Goal: Task Accomplishment & Management: Complete application form

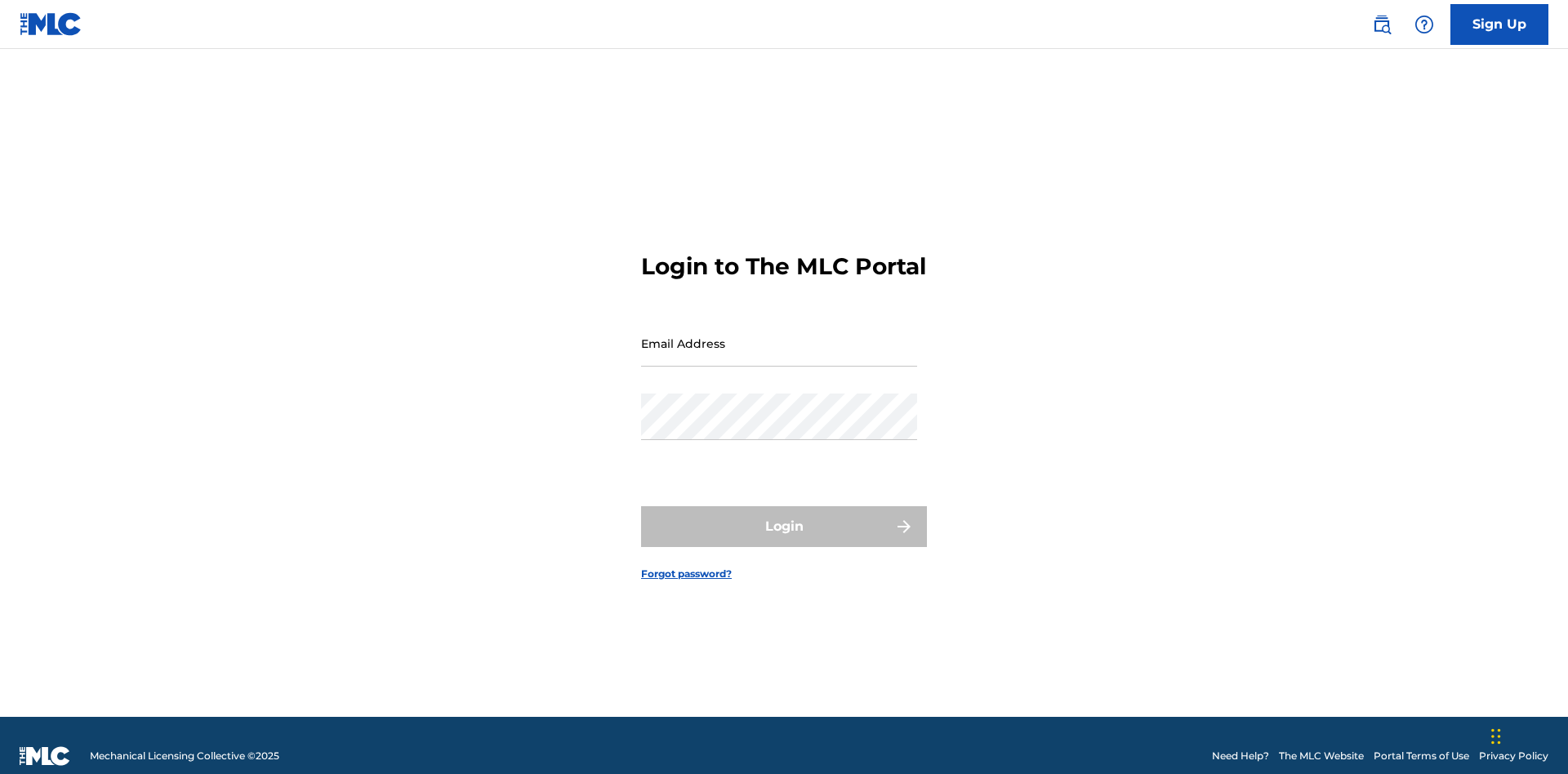
scroll to position [21, 0]
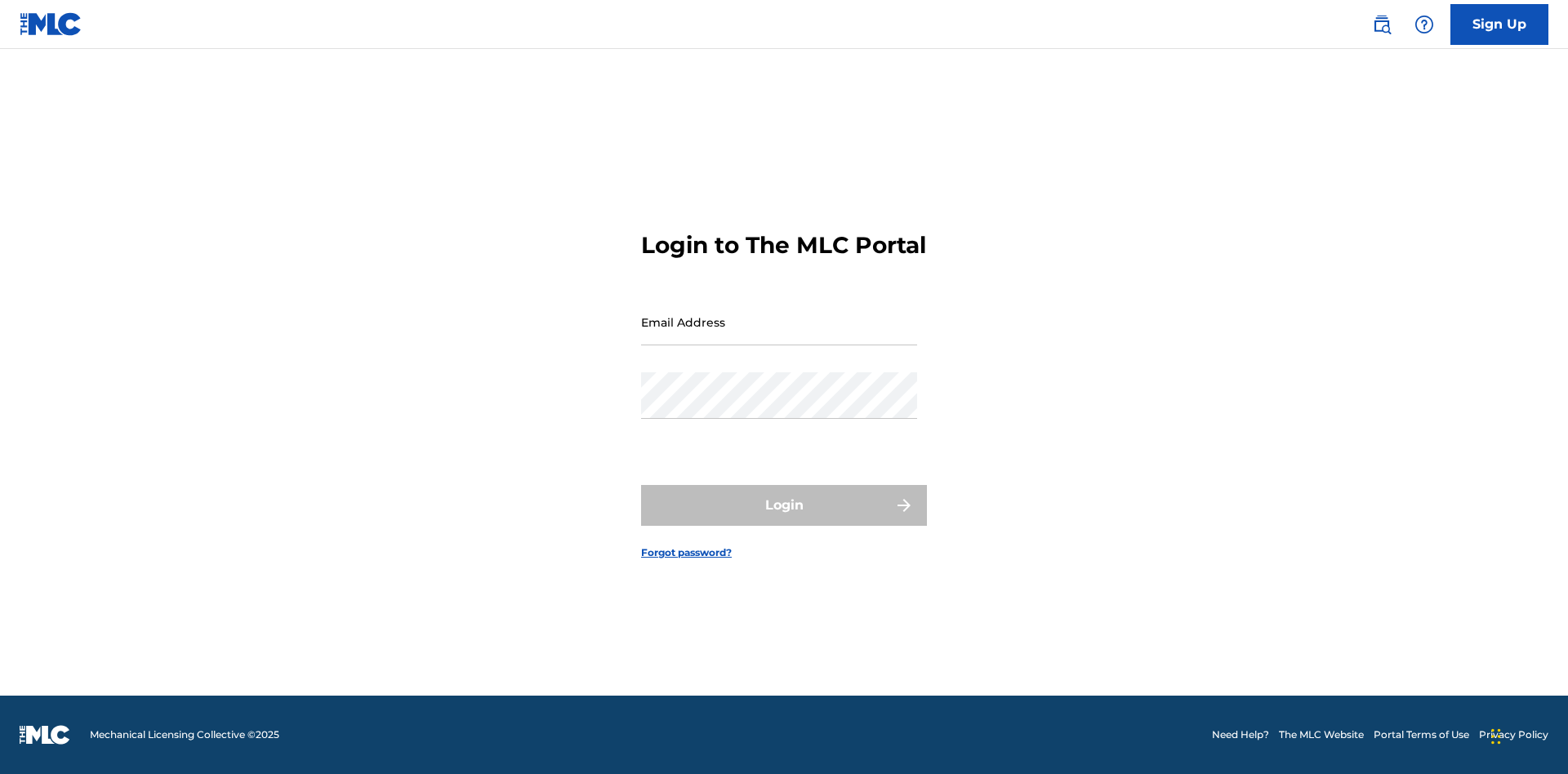
click at [779, 336] on input "Email Address" at bounding box center [779, 322] width 276 height 46
type input "[EMAIL_ADDRESS][DOMAIN_NAME]"
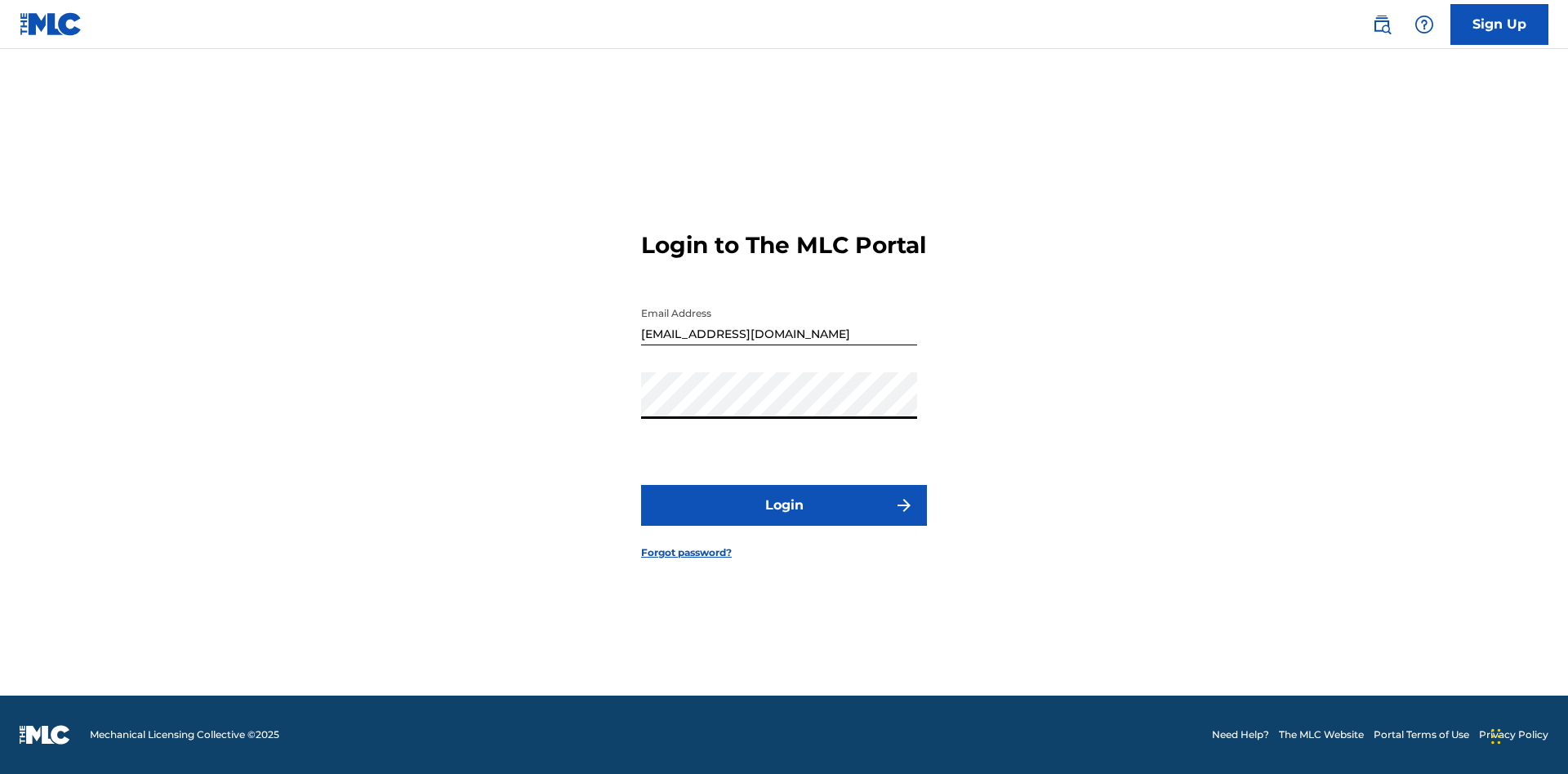
click at [784, 519] on button "Login" at bounding box center [784, 505] width 286 height 40
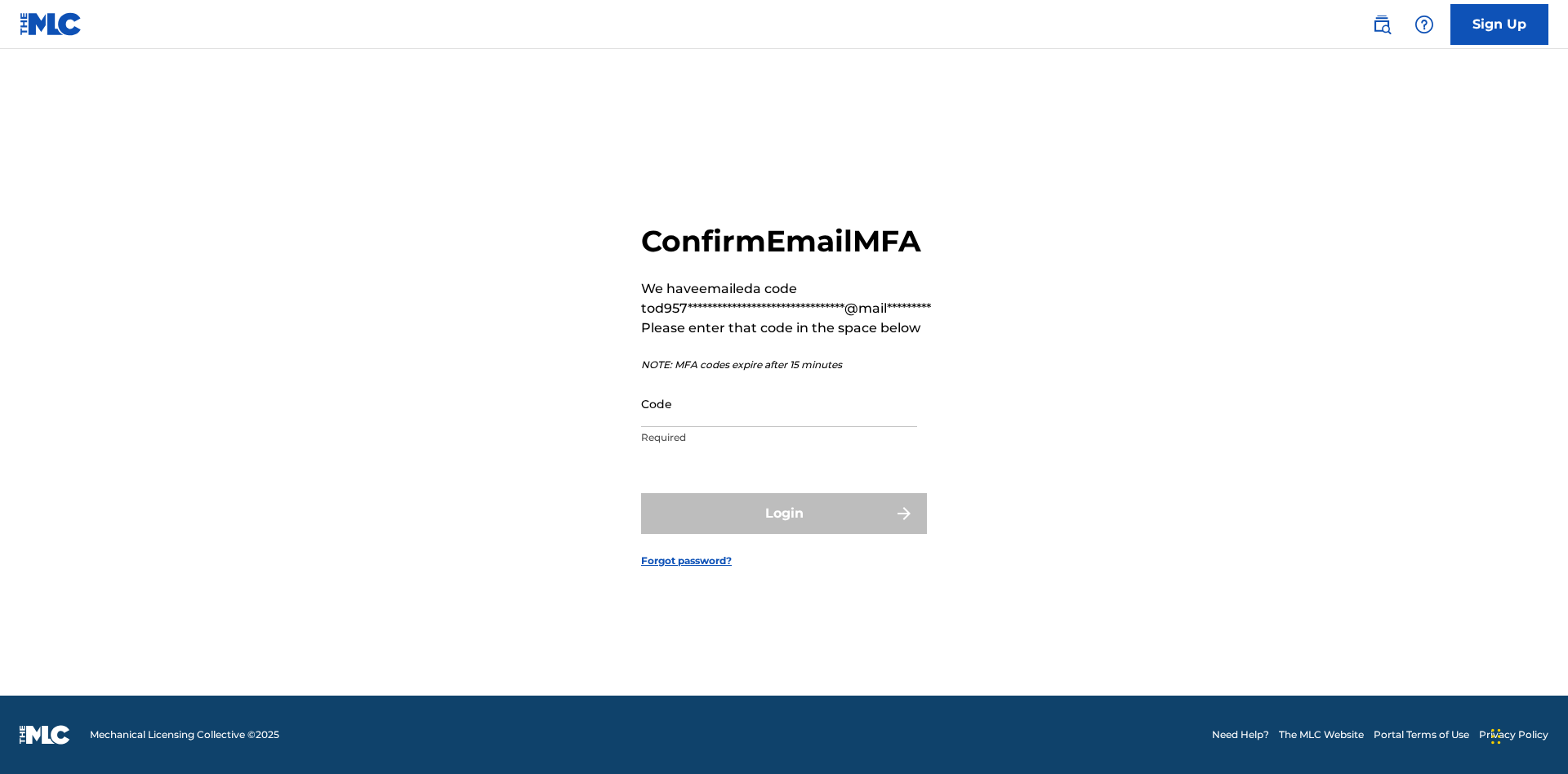
click at [779, 404] on input "Code" at bounding box center [779, 404] width 276 height 46
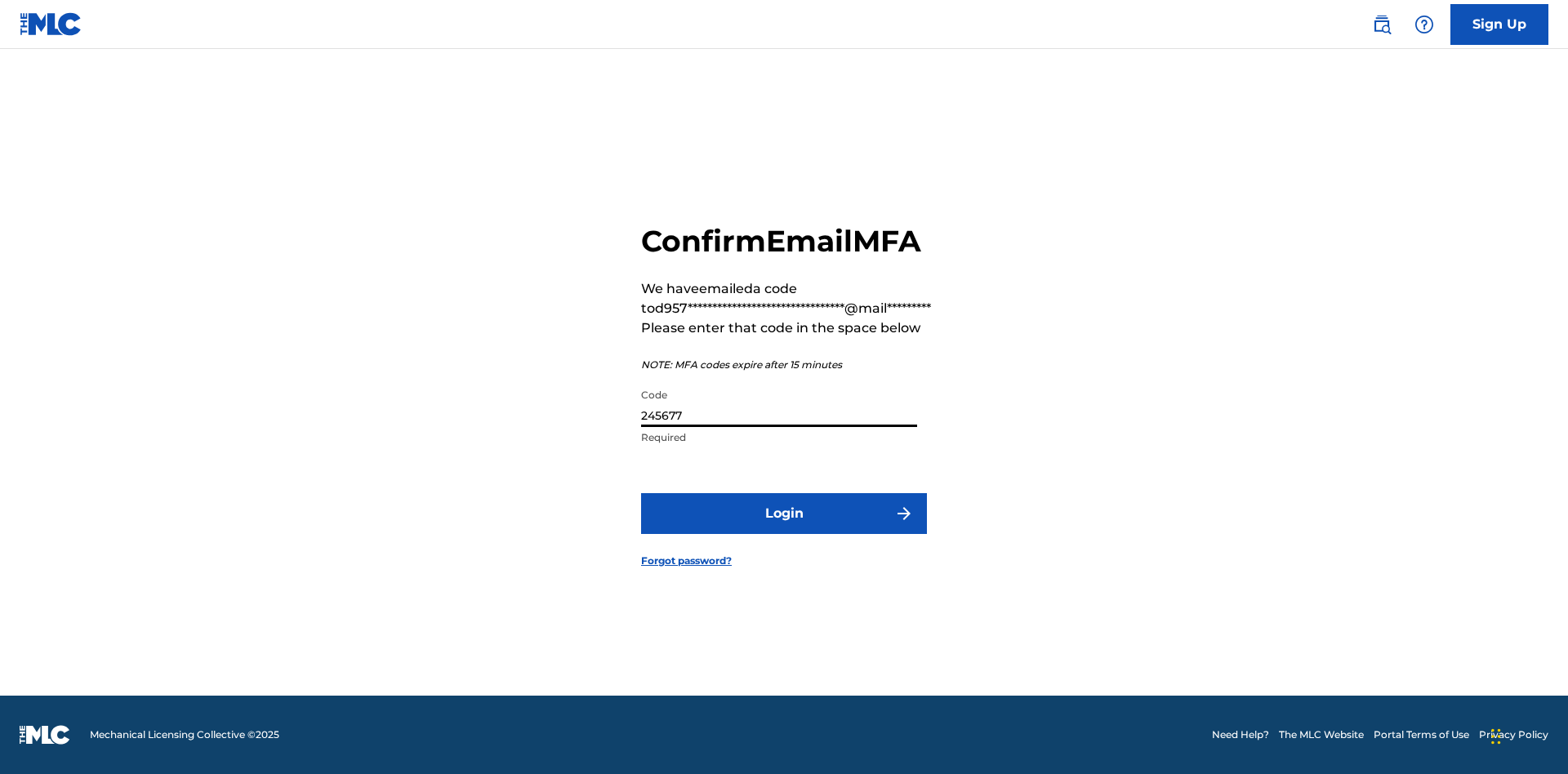
type input "245677"
click at [784, 512] on button "Login" at bounding box center [784, 513] width 286 height 40
